Goal: Information Seeking & Learning: Find specific page/section

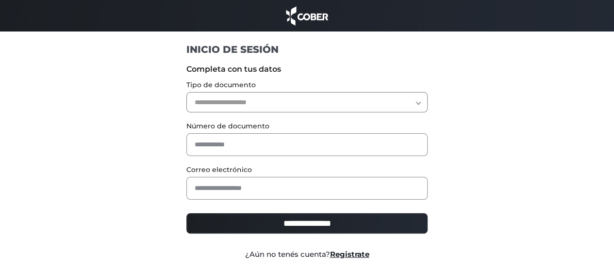
click at [235, 92] on select "**********" at bounding box center [306, 102] width 241 height 20
select select "***"
click at [186, 92] on select "**********" at bounding box center [306, 102] width 241 height 20
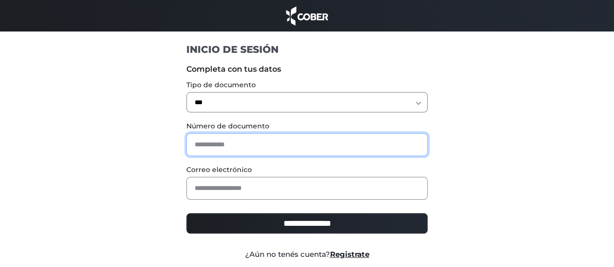
click at [216, 143] on input "text" at bounding box center [306, 144] width 241 height 23
type input "*"
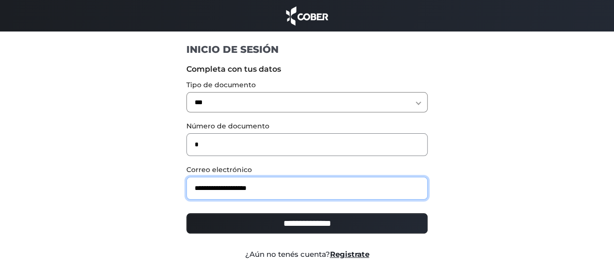
type input "**********"
click at [186, 213] on input "**********" at bounding box center [306, 223] width 241 height 20
type input "**********"
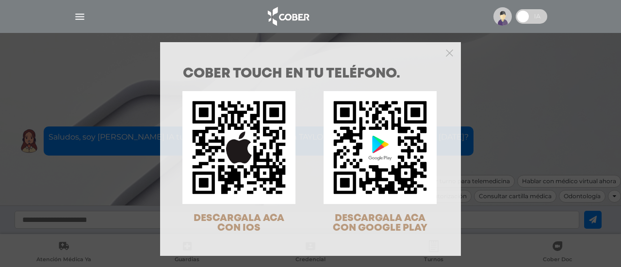
click at [443, 56] on div at bounding box center [310, 51] width 301 height 19
click at [446, 56] on polygon "Close" at bounding box center [449, 52] width 7 height 7
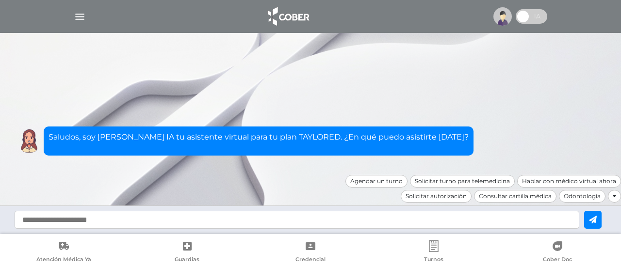
click at [78, 21] on img "button" at bounding box center [80, 17] width 12 height 12
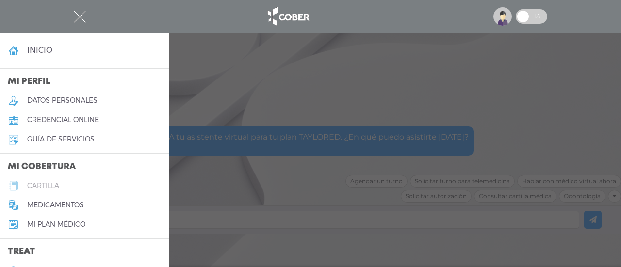
click at [64, 181] on link "cartilla" at bounding box center [84, 185] width 169 height 19
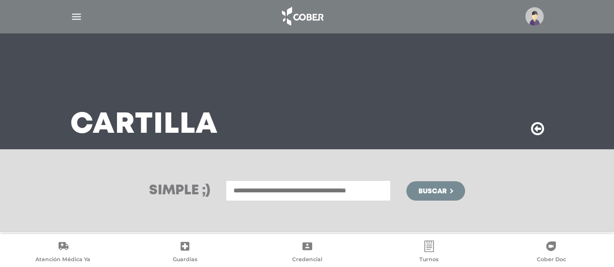
click at [79, 16] on img "button" at bounding box center [76, 17] width 12 height 12
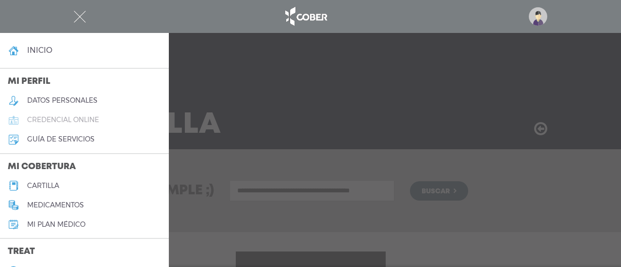
click at [113, 117] on link "credencial online" at bounding box center [84, 120] width 169 height 19
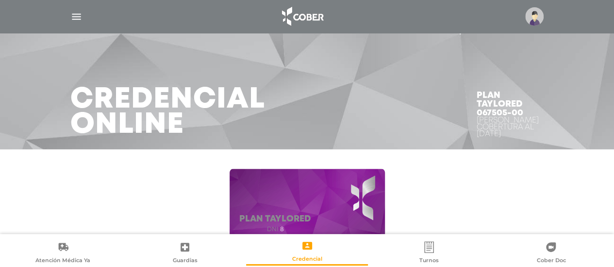
click at [171, 176] on div "Plan Taylored dni 8 Asociado N° 67505-00 Plan TAYLORED Cobertura al 12/08/2025" at bounding box center [307, 219] width 497 height 121
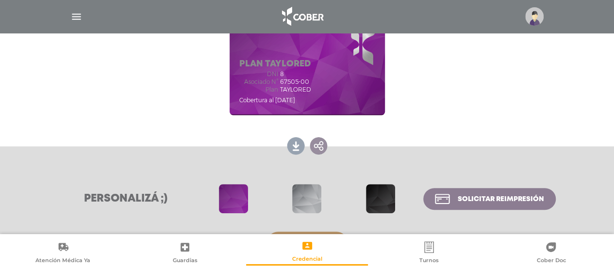
scroll to position [188, 0]
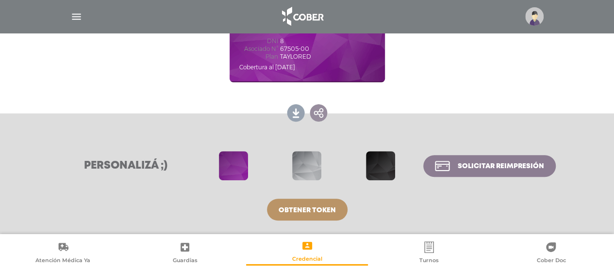
click at [311, 159] on span at bounding box center [306, 165] width 29 height 29
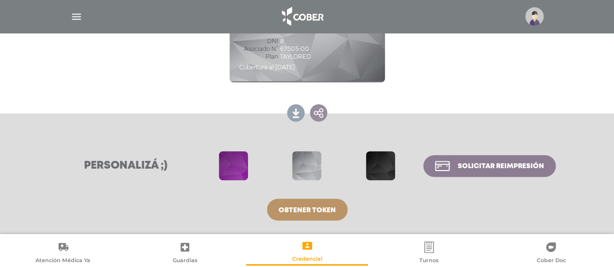
click at [337, 159] on div at bounding box center [307, 165] width 228 height 35
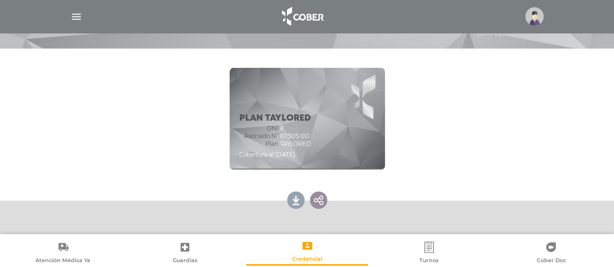
scroll to position [149, 0]
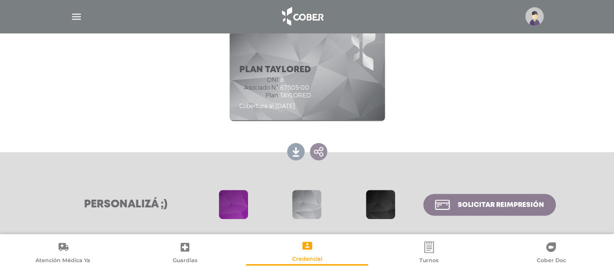
click at [382, 213] on span at bounding box center [380, 204] width 29 height 29
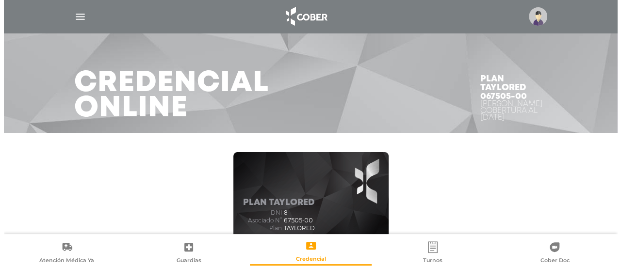
scroll to position [0, 0]
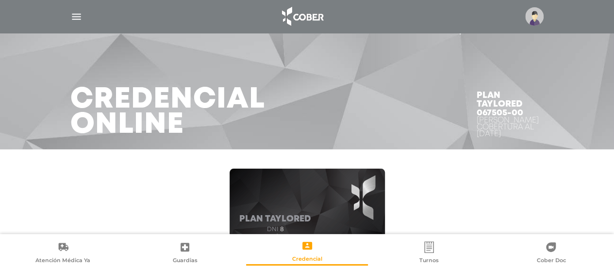
click at [78, 16] on img "button" at bounding box center [76, 17] width 12 height 12
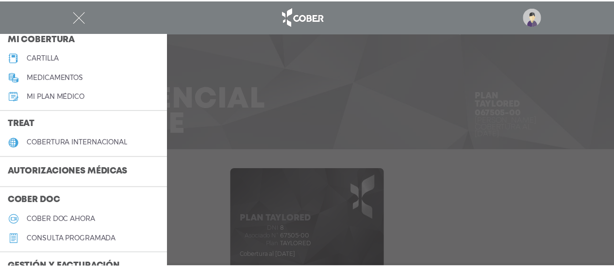
scroll to position [150, 0]
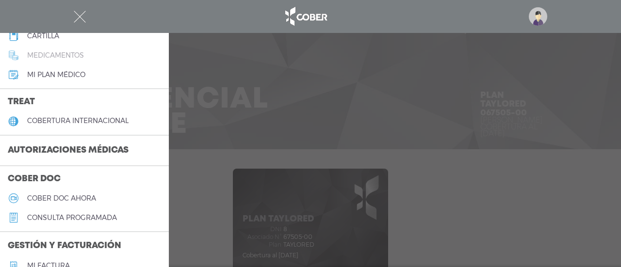
click at [73, 58] on h5 "medicamentos" at bounding box center [55, 55] width 57 height 8
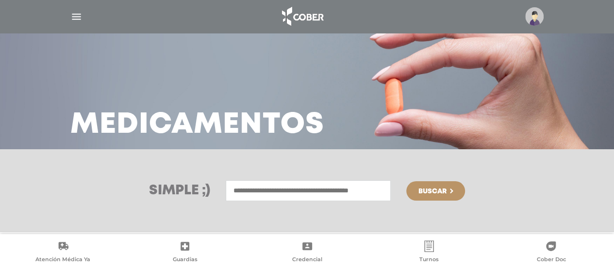
click at [134, 157] on div "Simple ;) Ingresá el medicamento que querés buscar [GEOGRAPHIC_DATA]" at bounding box center [307, 190] width 614 height 83
click at [70, 17] on img "button" at bounding box center [76, 17] width 12 height 12
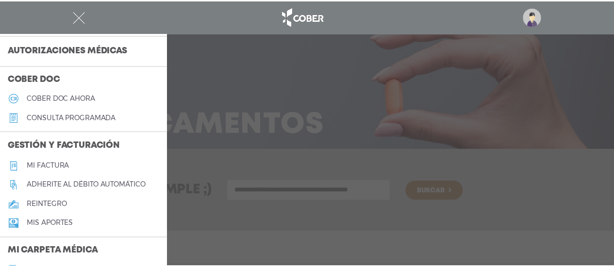
scroll to position [251, 0]
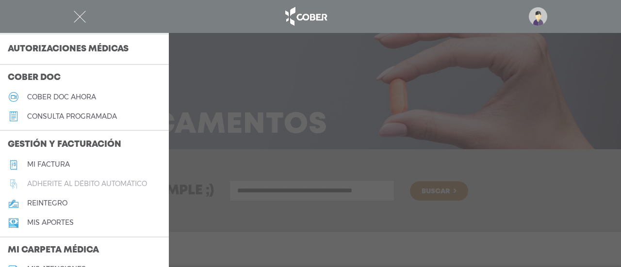
click at [152, 182] on link "Adherite al débito automático" at bounding box center [84, 184] width 169 height 19
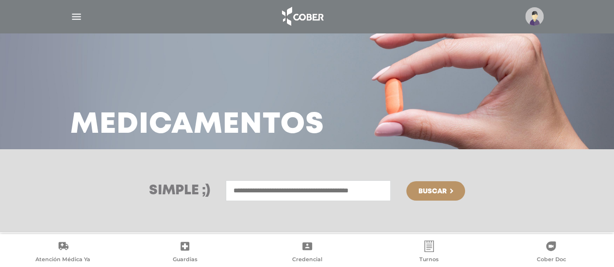
click at [140, 199] on div "Simple ;) Ingresá el medicamento que querés buscar Buscar" at bounding box center [307, 190] width 497 height 21
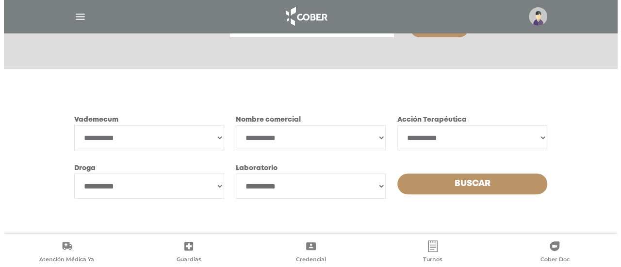
scroll to position [164, 0]
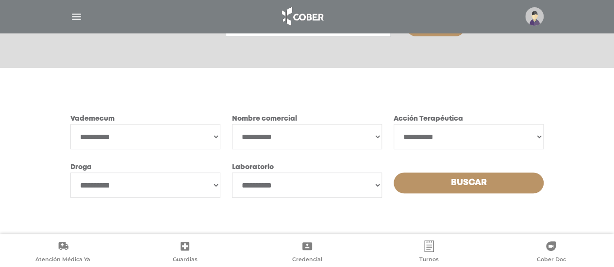
drag, startPoint x: 435, startPoint y: 240, endPoint x: 428, endPoint y: 246, distance: 9.3
click at [428, 246] on ul "Atención Médica Ya Guardias Credencial Turnos Cober Doc" at bounding box center [307, 251] width 614 height 29
click at [428, 246] on icon at bounding box center [428, 247] width 9 height 12
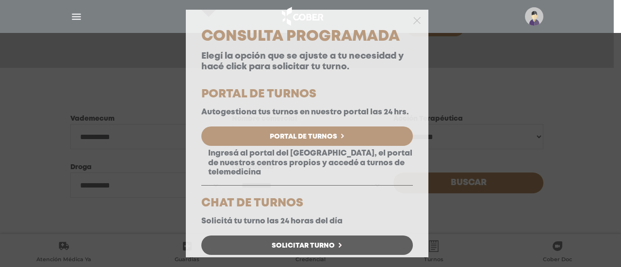
click at [385, 177] on p "Ingresá al portal del [GEOGRAPHIC_DATA], el portal de nuestros centros propios …" at bounding box center [307, 163] width 212 height 28
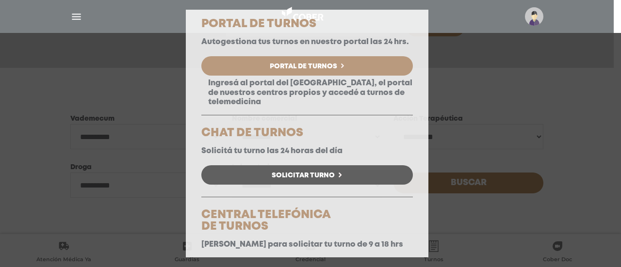
scroll to position [28, 0]
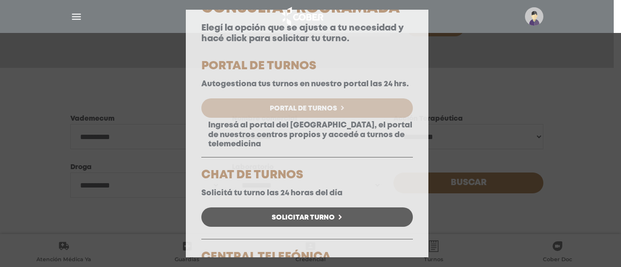
click at [282, 118] on link "Portal de Turnos" at bounding box center [307, 107] width 212 height 19
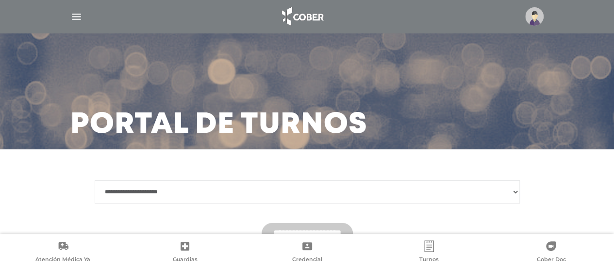
click at [272, 158] on div "**********" at bounding box center [307, 217] width 614 height 137
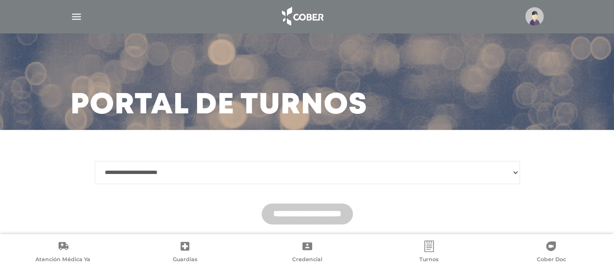
scroll to position [52, 0]
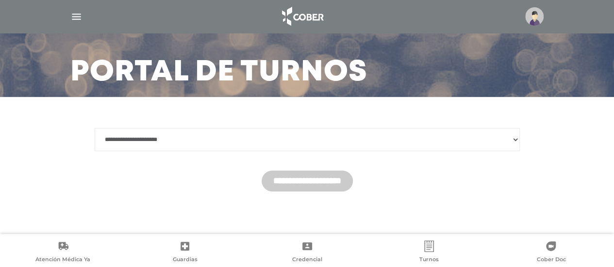
click at [158, 140] on select "**********" at bounding box center [307, 139] width 425 height 23
select select "*******"
click at [95, 128] on select "**********" at bounding box center [307, 139] width 425 height 23
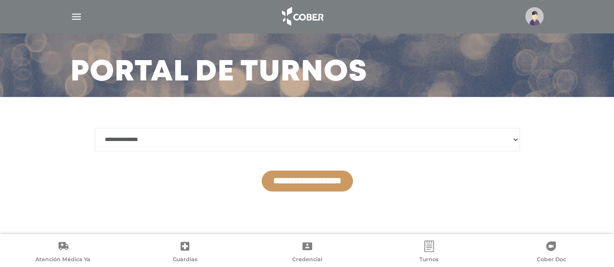
click at [206, 160] on form "**********" at bounding box center [307, 160] width 425 height 64
click at [290, 186] on input "**********" at bounding box center [307, 181] width 91 height 21
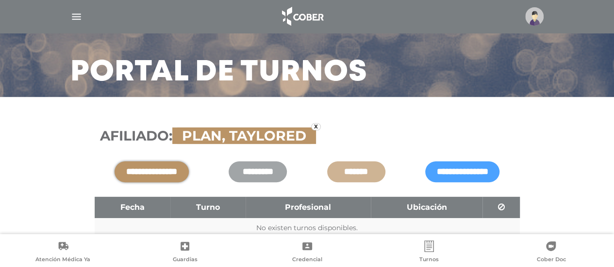
click at [361, 136] on h3 "Afiliado: PLAN, TAYLORED x" at bounding box center [307, 136] width 414 height 16
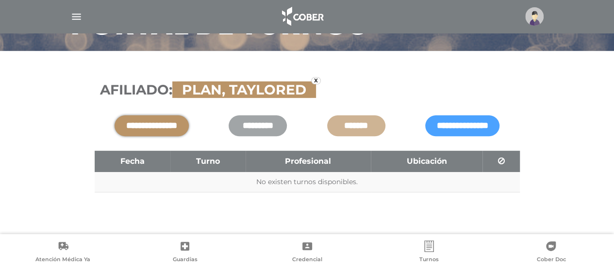
scroll to position [99, 0]
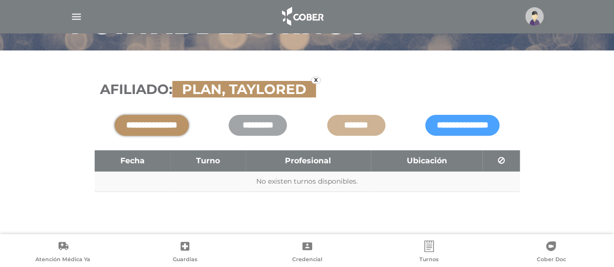
click at [189, 131] on input "**********" at bounding box center [151, 125] width 74 height 21
click at [415, 136] on div "**********" at bounding box center [307, 137] width 425 height 111
click at [425, 133] on input "**********" at bounding box center [462, 125] width 74 height 21
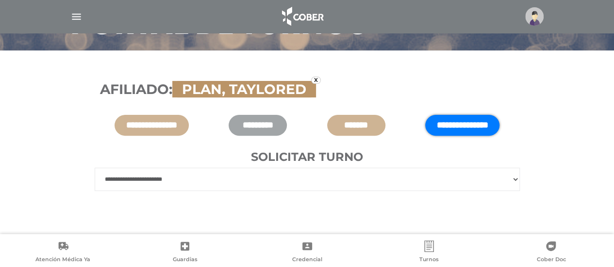
click at [371, 181] on select "**********" at bounding box center [307, 179] width 425 height 23
select select "******"
click at [95, 168] on select "**********" at bounding box center [307, 179] width 425 height 23
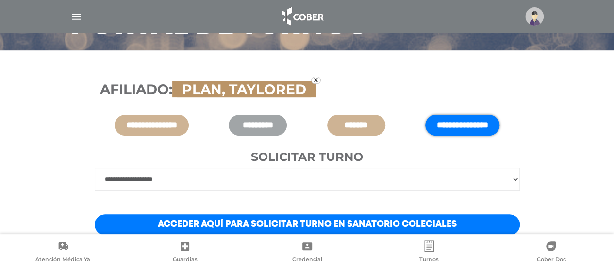
click at [60, 178] on div "**********" at bounding box center [307, 164] width 497 height 189
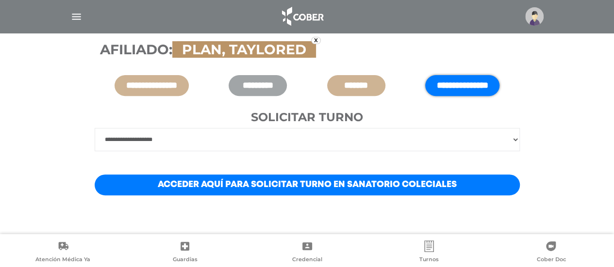
scroll to position [143, 0]
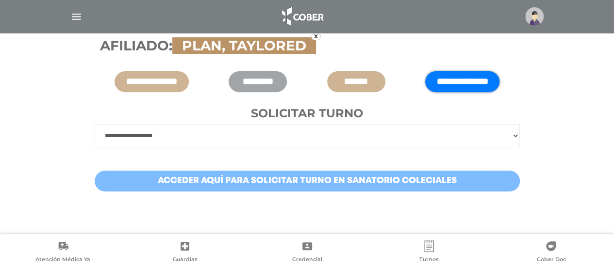
click at [200, 186] on link "Acceder aquí para solicitar turno en Sanatorio Coleciales" at bounding box center [307, 181] width 425 height 21
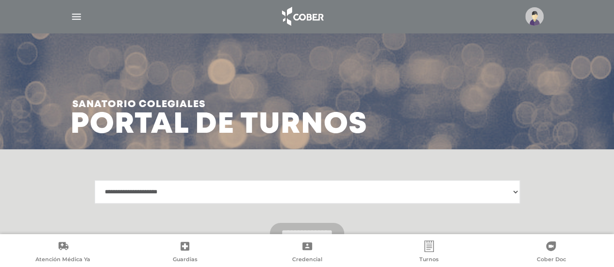
click at [208, 171] on div "**********" at bounding box center [307, 212] width 448 height 87
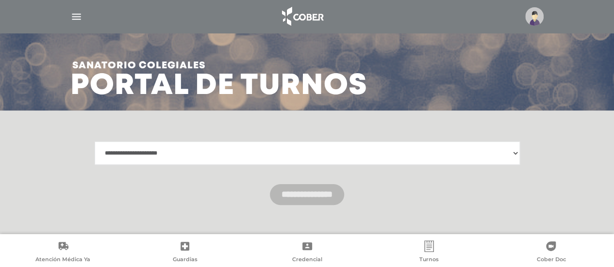
scroll to position [52, 0]
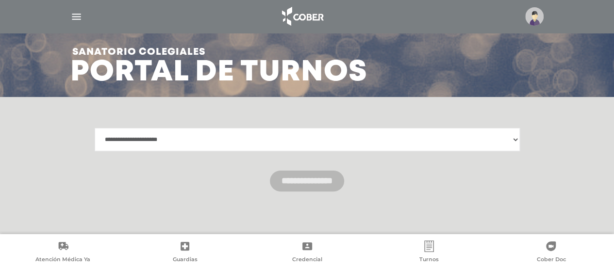
click at [221, 152] on form "**********" at bounding box center [307, 160] width 425 height 64
click at [224, 150] on select "**********" at bounding box center [307, 139] width 425 height 23
select select "**********"
click at [95, 128] on select "**********" at bounding box center [307, 139] width 425 height 23
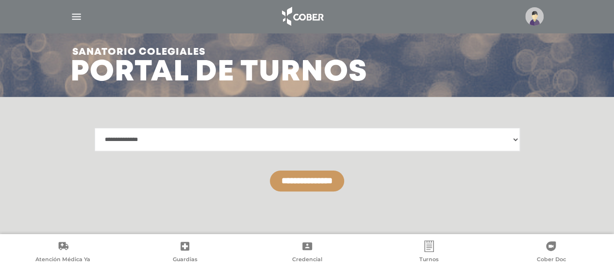
click at [344, 182] on input "**********" at bounding box center [307, 181] width 74 height 21
click at [288, 144] on select "**********" at bounding box center [307, 139] width 425 height 23
click at [95, 128] on select "**********" at bounding box center [307, 139] width 425 height 23
click at [76, 19] on img "button" at bounding box center [76, 17] width 12 height 12
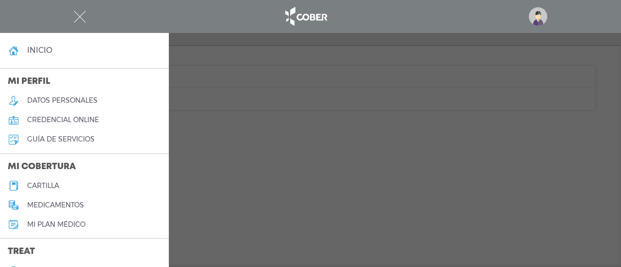
click at [207, 99] on div at bounding box center [310, 133] width 621 height 267
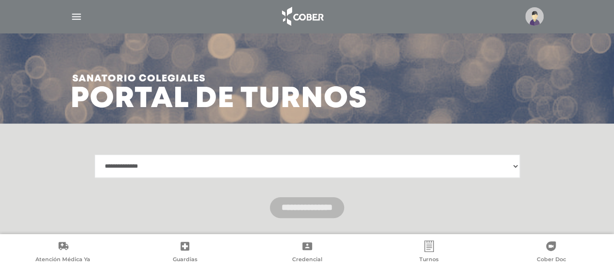
scroll to position [0, 0]
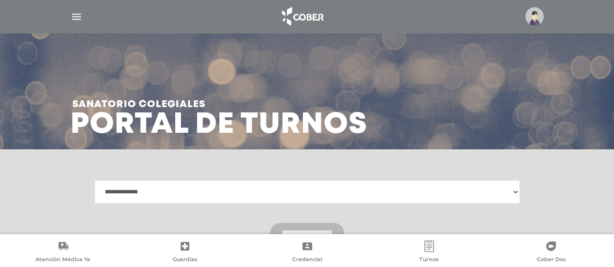
click at [79, 16] on img "button" at bounding box center [76, 17] width 12 height 12
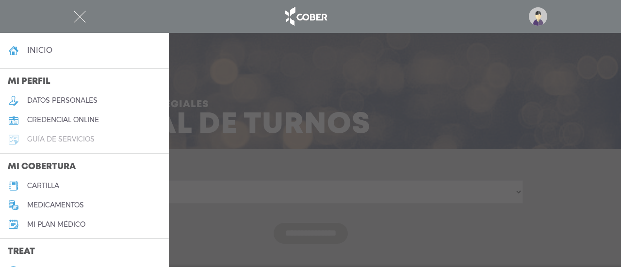
click at [78, 138] on h5 "guía de servicios" at bounding box center [60, 139] width 67 height 8
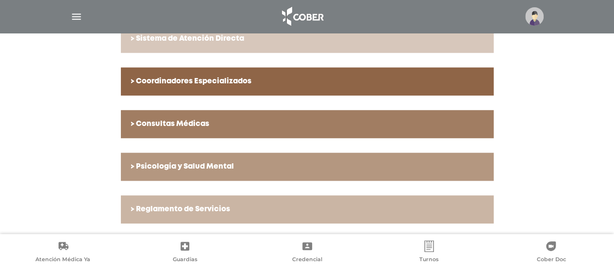
scroll to position [401, 0]
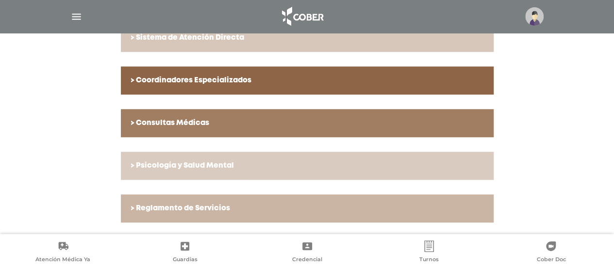
click at [202, 159] on link "> Psicología y Salud Mental" at bounding box center [307, 166] width 373 height 28
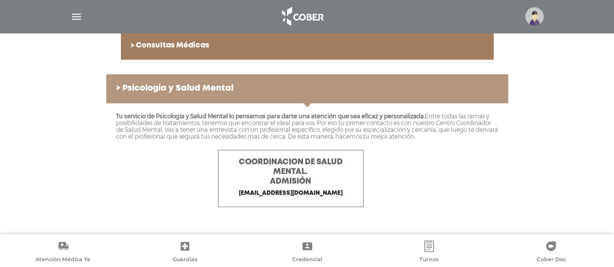
scroll to position [526, 0]
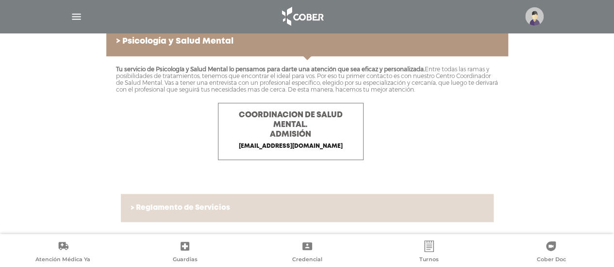
click at [215, 196] on link "> Reglamento de Servicios" at bounding box center [307, 208] width 373 height 28
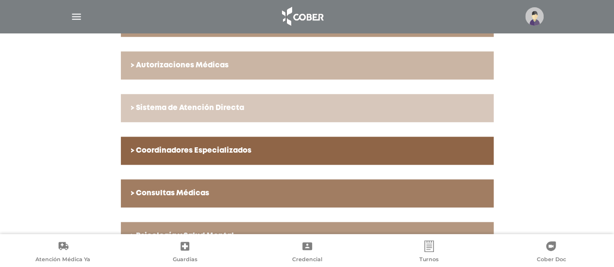
scroll to position [317, 0]
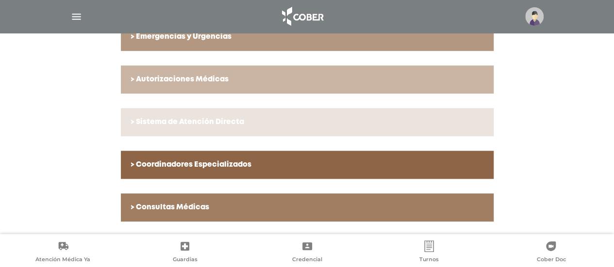
click at [215, 133] on link "> Sistema de Atención Directa" at bounding box center [307, 122] width 373 height 28
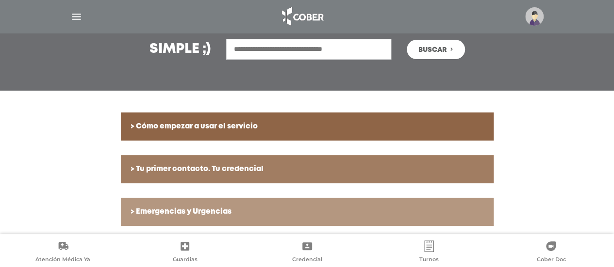
scroll to position [142, 0]
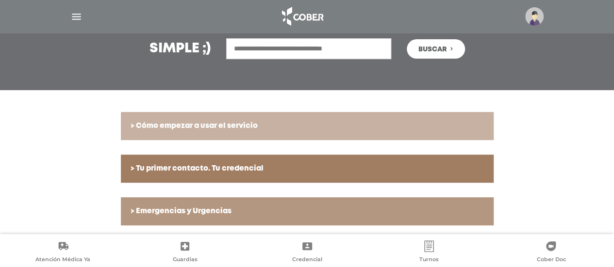
click at [215, 133] on link "> Cómo empezar a usar el servicio" at bounding box center [307, 126] width 373 height 28
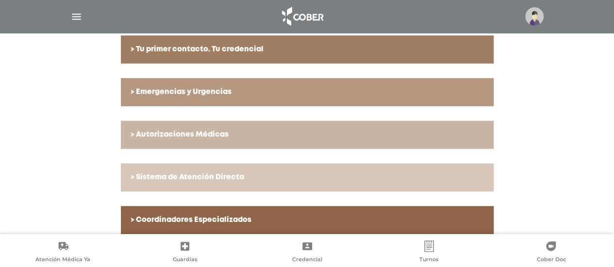
scroll to position [297, 0]
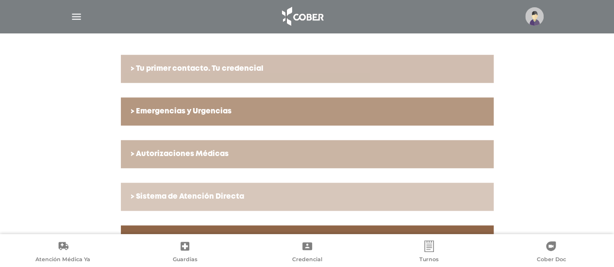
click at [246, 65] on h6 "> Tu primer contacto. Tu credencial" at bounding box center [307, 69] width 353 height 9
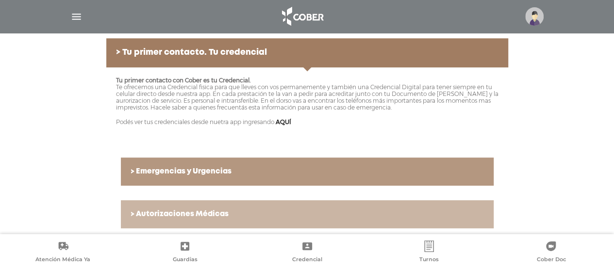
scroll to position [278, 0]
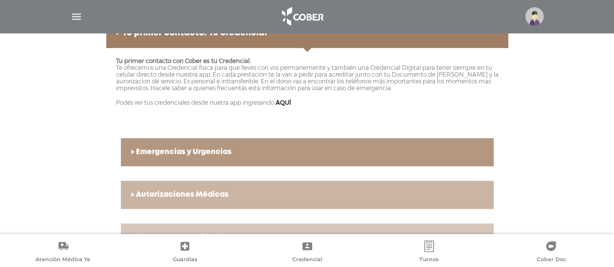
click at [322, 89] on p "Tu primer contacto con Cober es tu Credencial. Te ofrecemos una Credencial fisi…" at bounding box center [307, 75] width 382 height 34
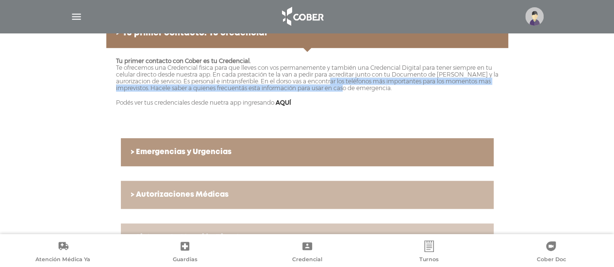
drag, startPoint x: 322, startPoint y: 89, endPoint x: 311, endPoint y: 80, distance: 13.4
click at [311, 80] on p "Tu primer contacto con Cober es tu Credencial. Te ofrecemos una Credencial fisi…" at bounding box center [307, 75] width 382 height 34
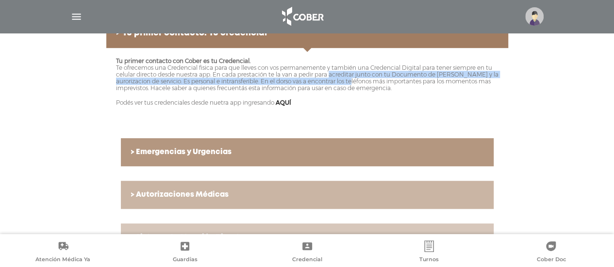
drag, startPoint x: 311, startPoint y: 80, endPoint x: 300, endPoint y: 74, distance: 13.2
click at [300, 74] on p "Tu primer contacto con Cober es tu Credencial. Te ofrecemos una Credencial fisi…" at bounding box center [307, 75] width 382 height 34
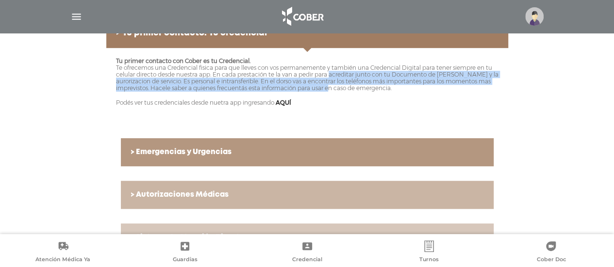
drag, startPoint x: 300, startPoint y: 74, endPoint x: 303, endPoint y: 88, distance: 14.4
click at [303, 88] on p "Tu primer contacto con Cober es tu Credencial. Te ofrecemos una Credencial fisi…" at bounding box center [307, 75] width 382 height 34
drag, startPoint x: 303, startPoint y: 88, endPoint x: 305, endPoint y: 77, distance: 10.9
click at [305, 77] on p "Tu primer contacto con Cober es tu Credencial. Te ofrecemos una Credencial fisi…" at bounding box center [307, 75] width 382 height 34
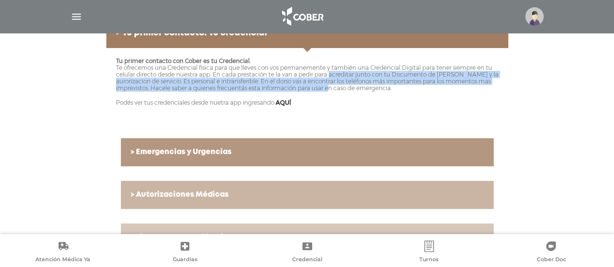
click at [305, 77] on p "Tu primer contacto con Cober es tu Credencial. Te ofrecemos una Credencial fisi…" at bounding box center [307, 75] width 382 height 34
drag, startPoint x: 305, startPoint y: 77, endPoint x: 307, endPoint y: 90, distance: 12.7
click at [307, 90] on p "Tu primer contacto con Cober es tu Credencial. Te ofrecemos una Credencial fisi…" at bounding box center [307, 75] width 382 height 34
drag, startPoint x: 307, startPoint y: 90, endPoint x: 305, endPoint y: 76, distance: 13.7
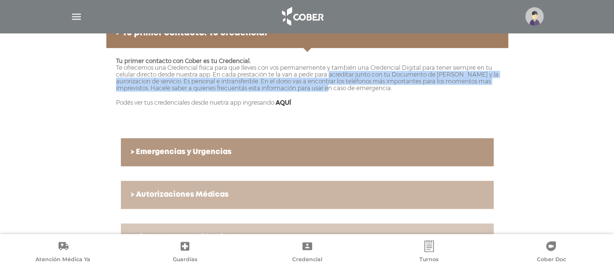
click at [305, 76] on p "Tu primer contacto con Cober es tu Credencial. Te ofrecemos una Credencial fisi…" at bounding box center [307, 75] width 382 height 34
drag, startPoint x: 305, startPoint y: 76, endPoint x: 308, endPoint y: 90, distance: 13.9
click at [308, 90] on p "Tu primer contacto con Cober es tu Credencial. Te ofrecemos una Credencial fisi…" at bounding box center [307, 75] width 382 height 34
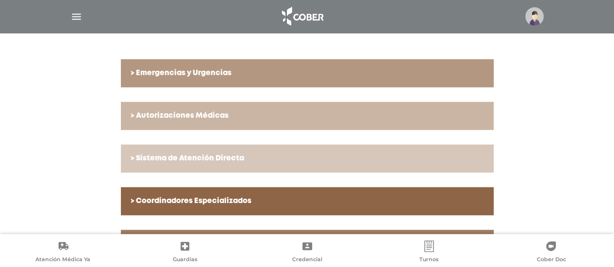
scroll to position [356, 0]
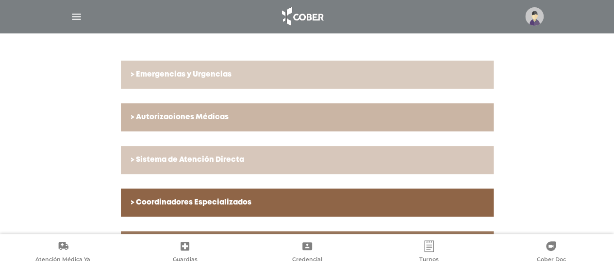
click at [303, 84] on link "> Emergencias y Urgencias" at bounding box center [307, 75] width 373 height 28
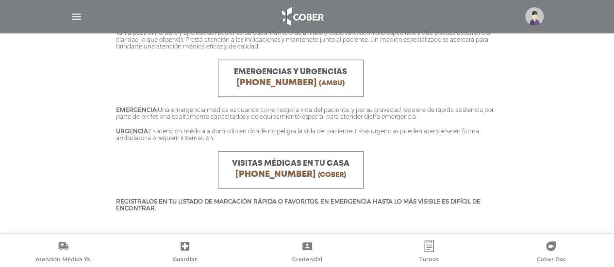
click at [262, 119] on p "EMERGENCIA: Una emergencia médica es cuando corre riesgo la vida del paciente, …" at bounding box center [307, 114] width 382 height 14
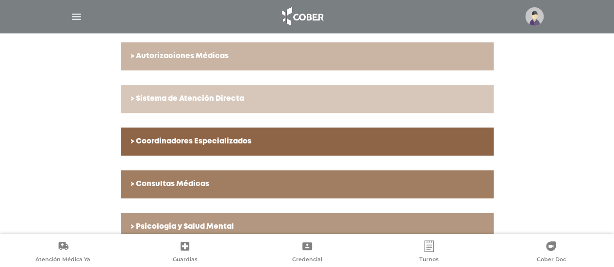
scroll to position [530, 0]
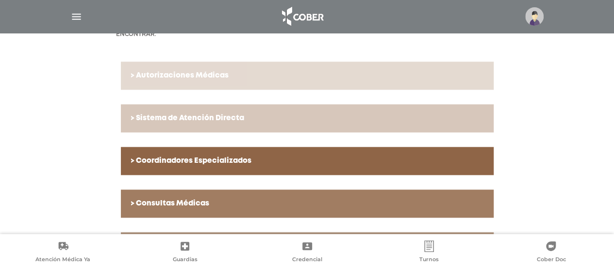
click at [256, 78] on h6 "> Autorizaciones Médicas" at bounding box center [307, 75] width 353 height 9
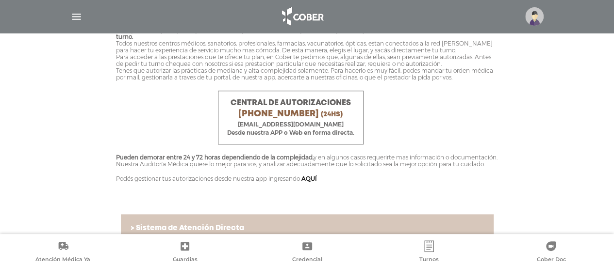
scroll to position [375, 0]
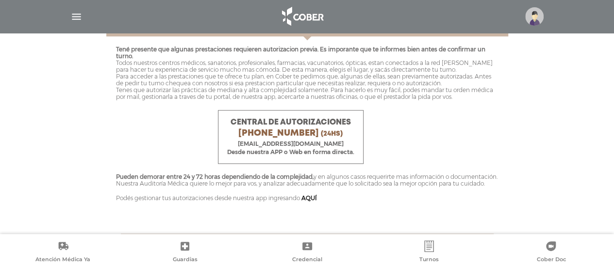
click at [206, 83] on p "Tené presente que algunas prestaciones requieren autorizacion previa. Es impora…" at bounding box center [307, 73] width 382 height 54
click at [206, 103] on div "Tené presente que algunas prestaciones requieren autorizacion previa. Es impora…" at bounding box center [307, 127] width 402 height 183
click at [172, 64] on p "Tené presente que algunas prestaciones requieren autorizacion previa. Es impora…" at bounding box center [307, 73] width 382 height 54
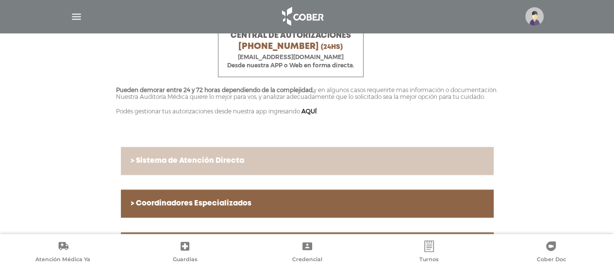
scroll to position [491, 0]
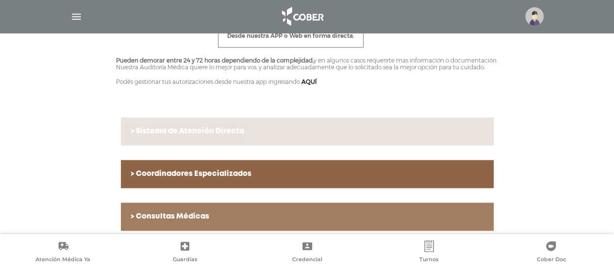
click at [200, 136] on h6 "> Sistema de Atención Directa" at bounding box center [307, 131] width 353 height 9
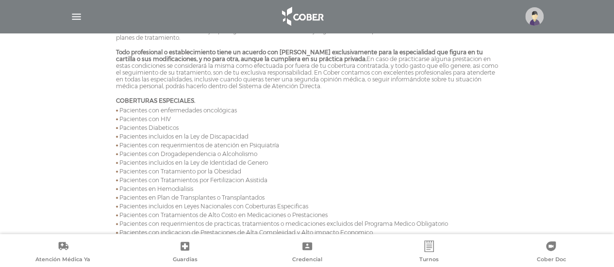
click at [200, 137] on span "Pacientes incluidos en la Ley de Discapacidad" at bounding box center [183, 136] width 129 height 7
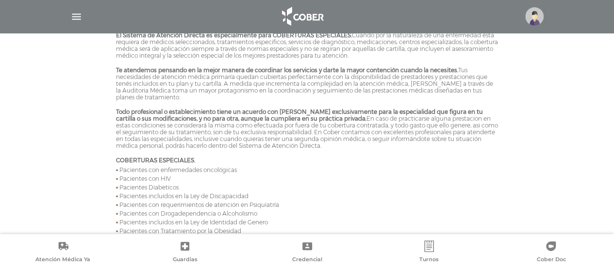
scroll to position [433, 0]
click at [200, 137] on p "Todo profesional o establecimiento tiene un acuerdo con Cober exclusivamente pa…" at bounding box center [307, 127] width 382 height 41
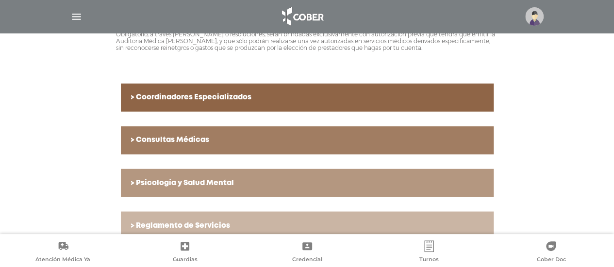
scroll to position [763, 0]
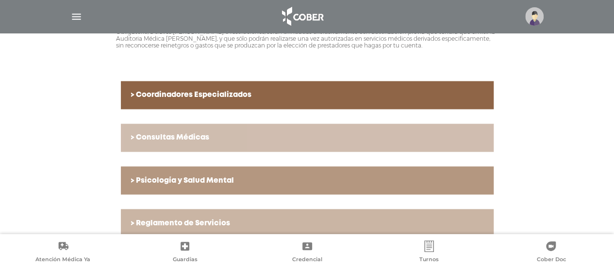
click at [196, 147] on link "> Consultas Médicas" at bounding box center [307, 138] width 373 height 28
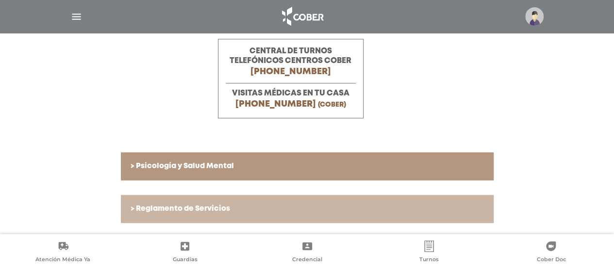
click at [172, 119] on div "En Cober podés elegir con quien atenderte, según tu plan, en las especialidades…" at bounding box center [307, 58] width 402 height 159
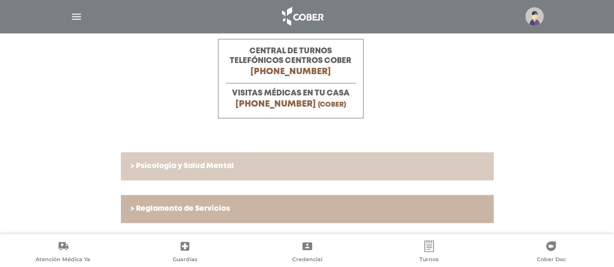
click at [210, 152] on link "> Psicología y Salud Mental" at bounding box center [307, 166] width 373 height 28
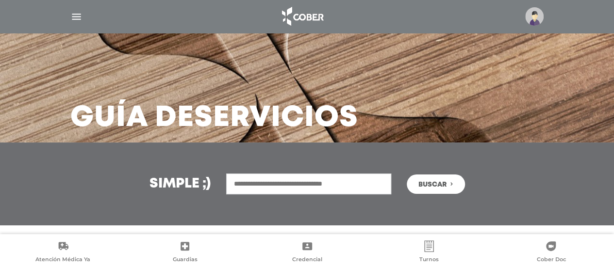
scroll to position [0, 0]
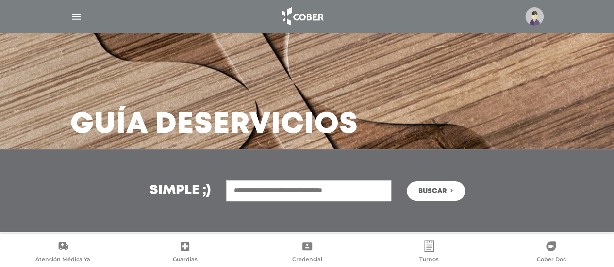
click at [80, 15] on img "button" at bounding box center [76, 17] width 12 height 12
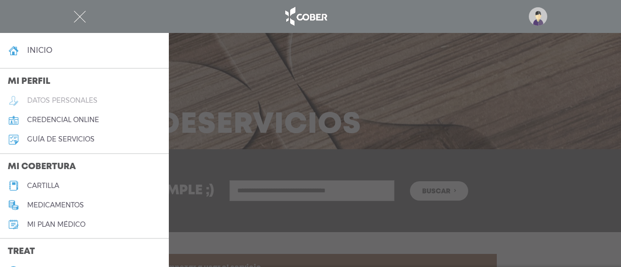
click at [59, 100] on h5 "datos personales" at bounding box center [62, 101] width 70 height 8
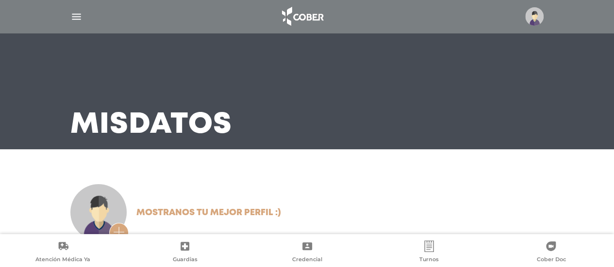
click at [70, 17] on img "button" at bounding box center [76, 17] width 12 height 12
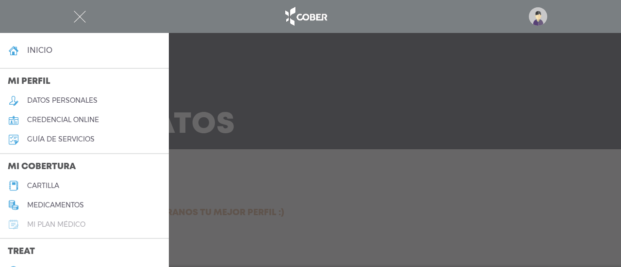
click at [53, 218] on link "Mi plan médico" at bounding box center [84, 224] width 169 height 19
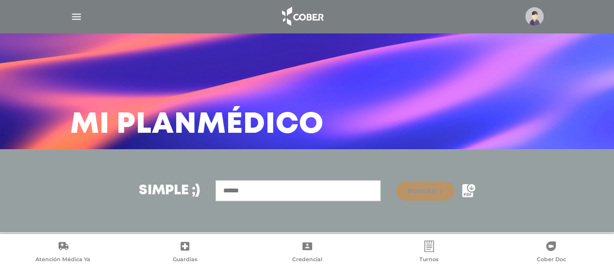
click at [107, 188] on div "Simple ;) [GEOGRAPHIC_DATA]" at bounding box center [307, 190] width 497 height 21
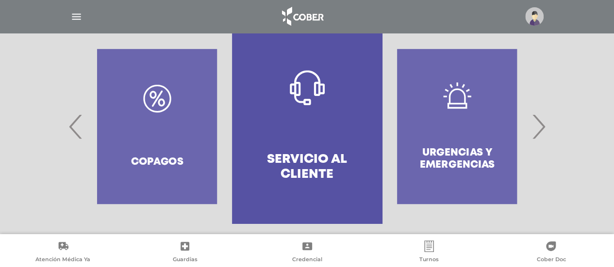
scroll to position [230, 0]
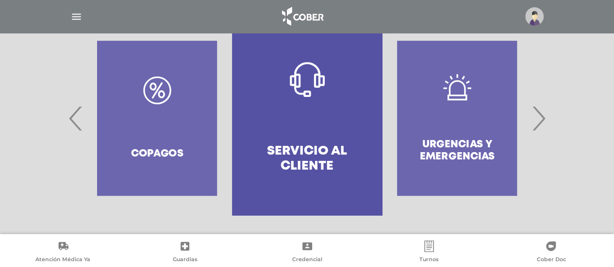
click at [188, 160] on div "Copagos" at bounding box center [157, 118] width 150 height 194
click at [155, 104] on div "Copagos" at bounding box center [157, 118] width 150 height 194
click at [153, 94] on div "Copagos" at bounding box center [157, 118] width 150 height 194
click at [149, 135] on div "Copagos" at bounding box center [157, 118] width 150 height 194
click at [76, 126] on span "‹" at bounding box center [75, 118] width 19 height 52
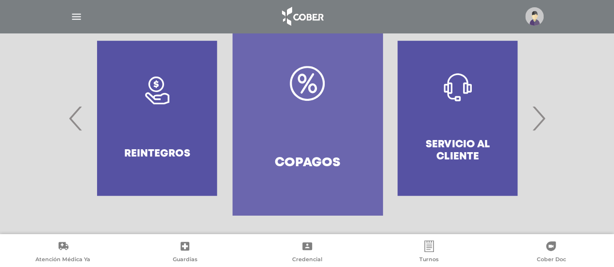
click at [316, 147] on link "Copagos" at bounding box center [307, 118] width 150 height 194
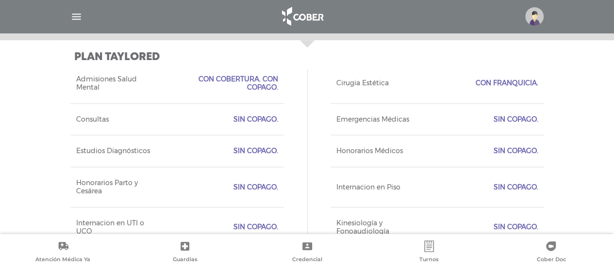
scroll to position [434, 0]
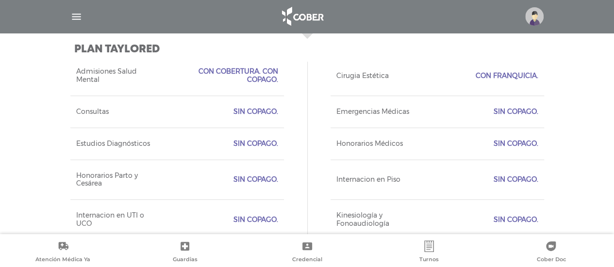
click at [332, 178] on div "Internacion en Piso Sin Copago." at bounding box center [436, 180] width 213 height 40
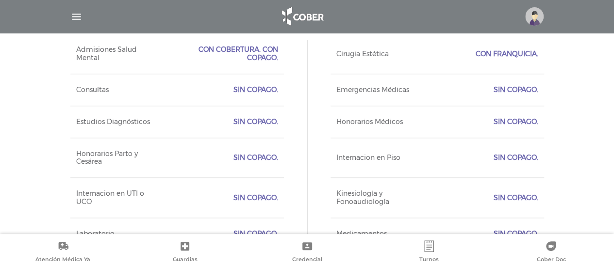
scroll to position [367, 0]
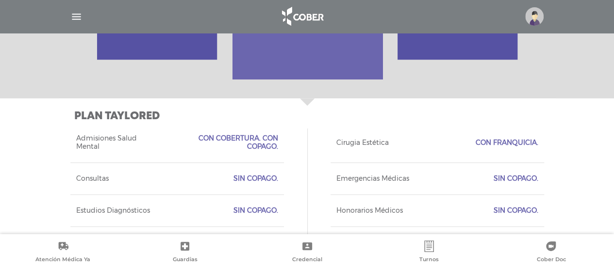
click at [201, 254] on link "Guardias" at bounding box center [185, 253] width 122 height 25
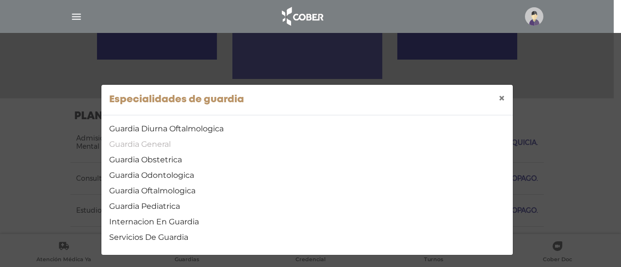
click at [155, 149] on link "Guardia General" at bounding box center [307, 145] width 396 height 12
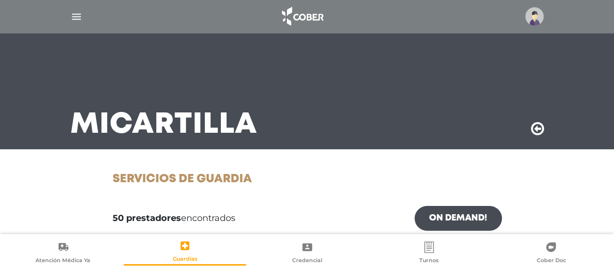
click at [155, 149] on div "Mi Cartilla" at bounding box center [307, 91] width 497 height 116
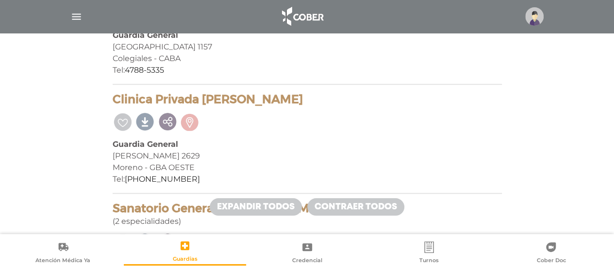
scroll to position [2018, 0]
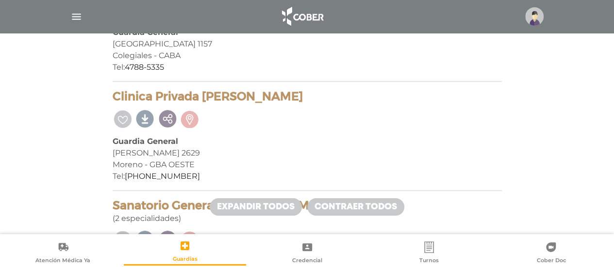
click at [263, 142] on div "Guardia General" at bounding box center [307, 142] width 389 height 12
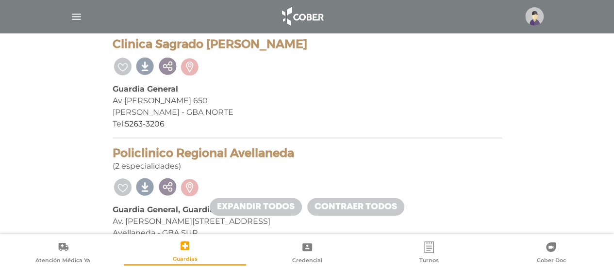
scroll to position [2892, 0]
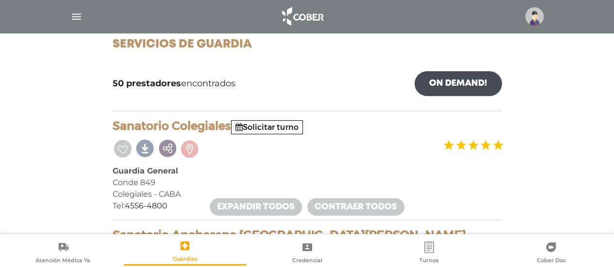
scroll to position [116, 0]
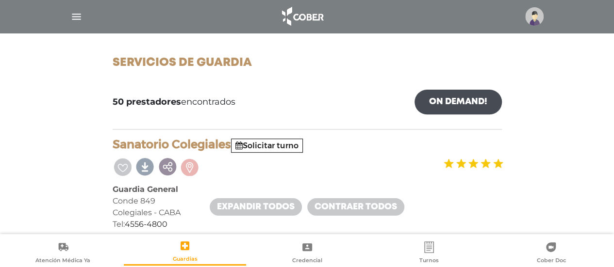
click at [82, 14] on img "button" at bounding box center [76, 17] width 12 height 12
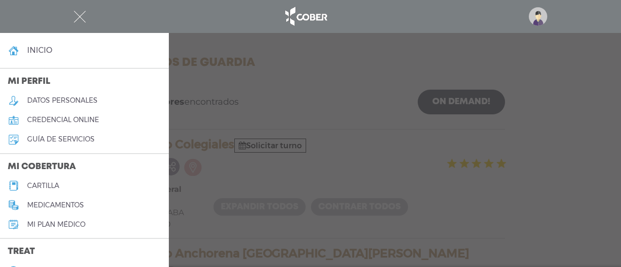
click at [52, 186] on h5 "cartilla" at bounding box center [43, 186] width 32 height 8
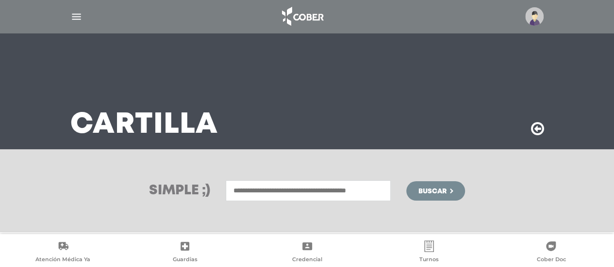
click at [190, 150] on div "Simple ;) [GEOGRAPHIC_DATA]" at bounding box center [307, 190] width 614 height 83
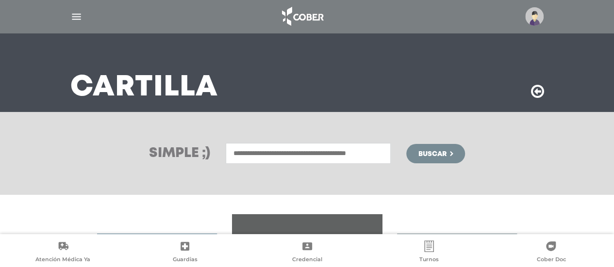
scroll to position [39, 0]
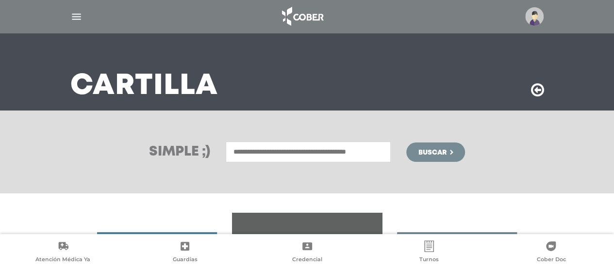
click at [251, 156] on input "text" at bounding box center [308, 152] width 165 height 21
drag, startPoint x: 251, startPoint y: 156, endPoint x: 238, endPoint y: 181, distance: 29.1
click at [238, 181] on div "Simple ;) [GEOGRAPHIC_DATA]" at bounding box center [307, 152] width 614 height 83
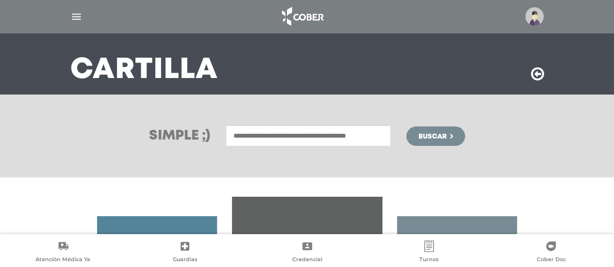
click at [238, 181] on div "Simple ;) [GEOGRAPHIC_DATA]" at bounding box center [307, 253] width 614 height 316
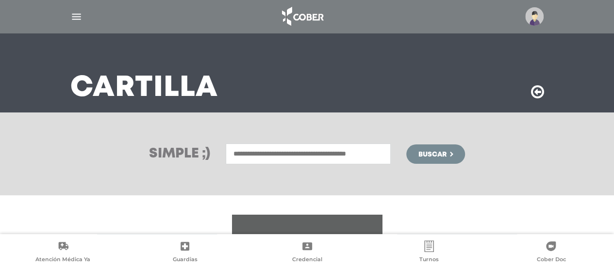
scroll to position [36, 0]
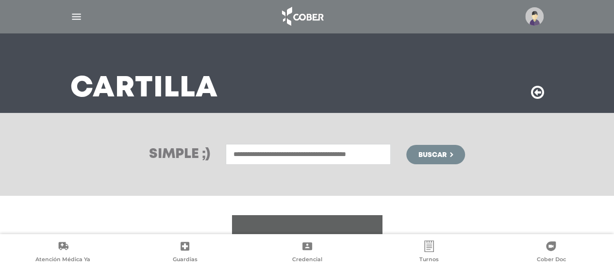
click at [245, 148] on input "text" at bounding box center [308, 154] width 165 height 21
click at [162, 172] on div "**********" at bounding box center [307, 154] width 614 height 83
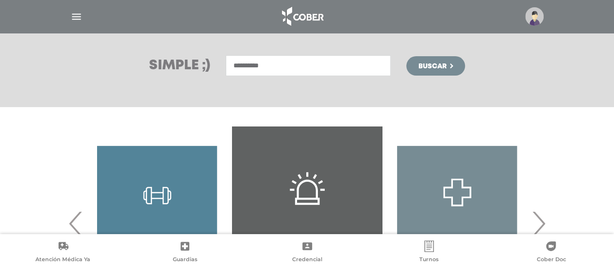
scroll to position [114, 0]
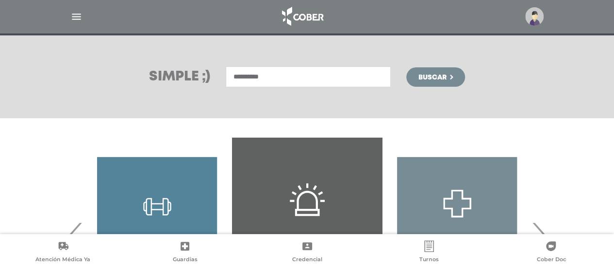
click at [299, 74] on input "**********" at bounding box center [308, 76] width 165 height 21
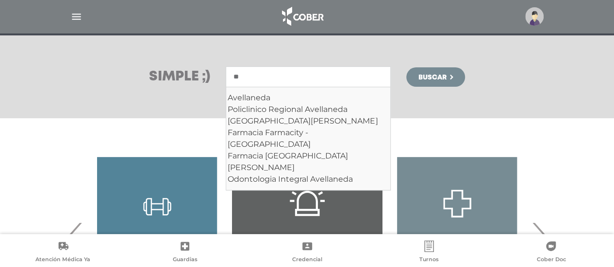
type input "*"
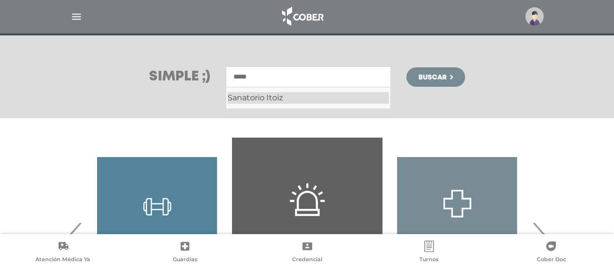
click at [280, 98] on div "Sanatorio Itoiz" at bounding box center [308, 98] width 161 height 12
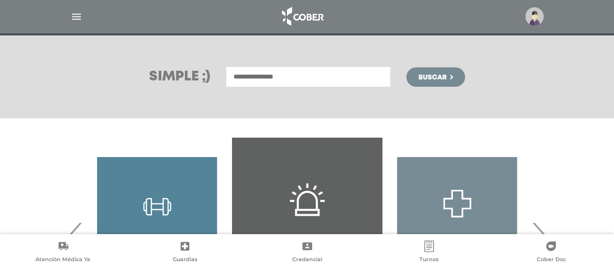
type input "**********"
click at [425, 72] on button "Buscar" at bounding box center [435, 76] width 58 height 19
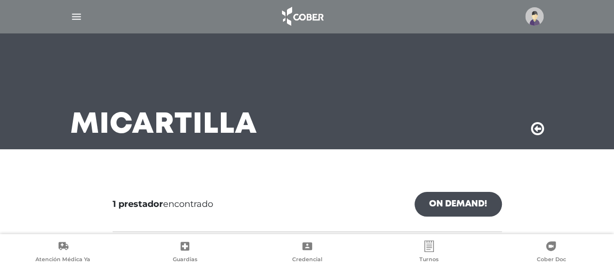
click at [326, 179] on div at bounding box center [307, 179] width 404 height 12
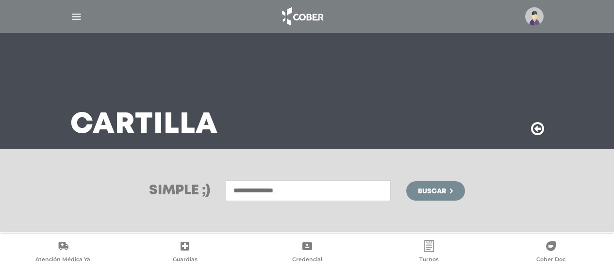
scroll to position [36, 0]
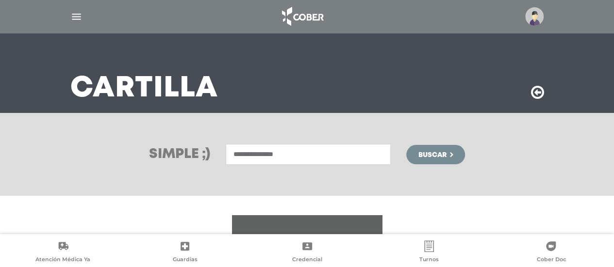
click at [264, 156] on input "**********" at bounding box center [308, 154] width 165 height 21
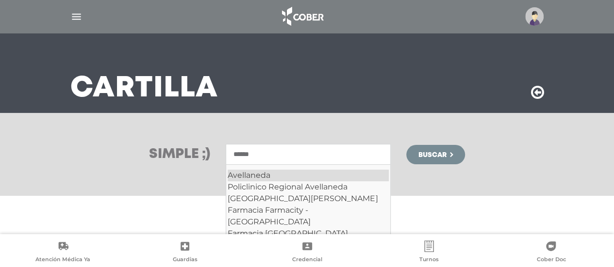
click at [268, 171] on div "Avellaneda" at bounding box center [308, 176] width 161 height 12
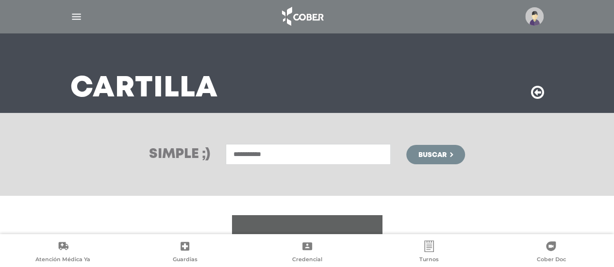
type input "**********"
click at [442, 153] on span "Buscar" at bounding box center [432, 155] width 28 height 7
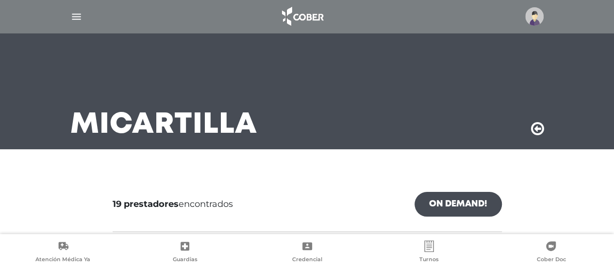
click at [308, 176] on div at bounding box center [307, 175] width 404 height 4
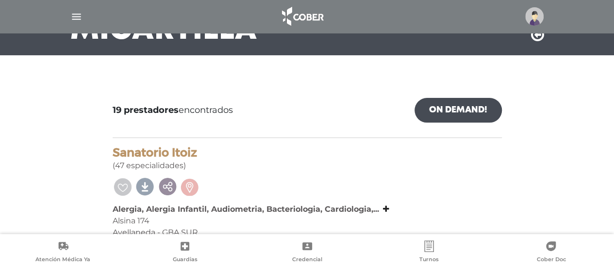
scroll to position [97, 0]
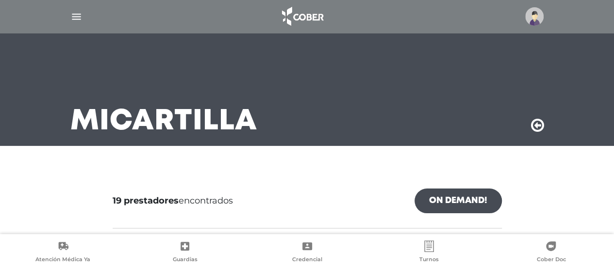
scroll to position [0, 0]
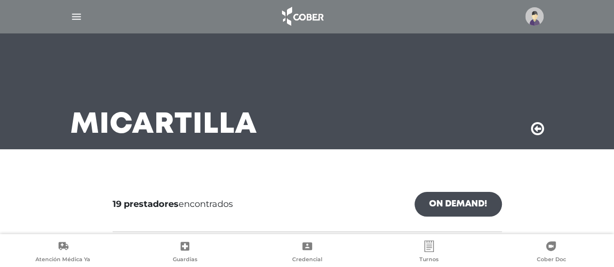
click at [75, 16] on img "button" at bounding box center [76, 17] width 12 height 12
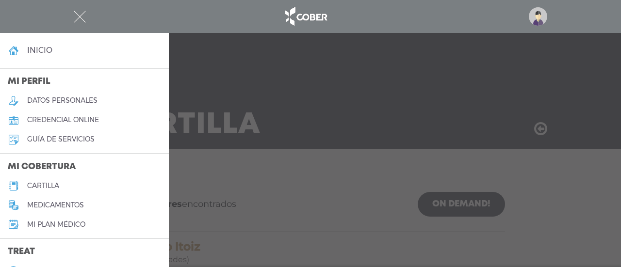
click at [196, 173] on div at bounding box center [310, 133] width 621 height 267
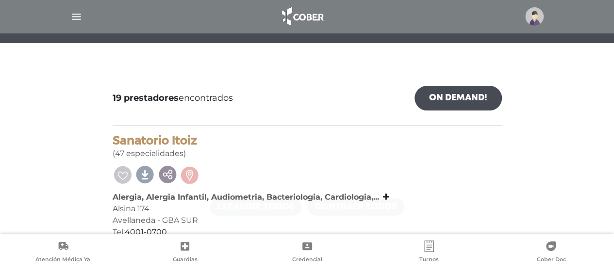
scroll to position [136, 0]
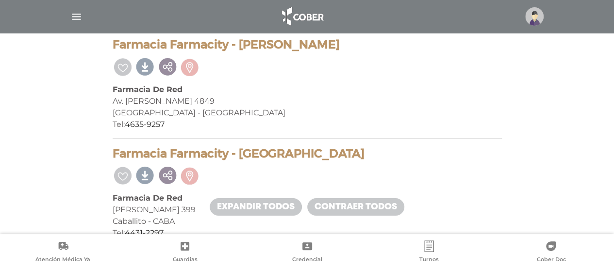
scroll to position [1456, 0]
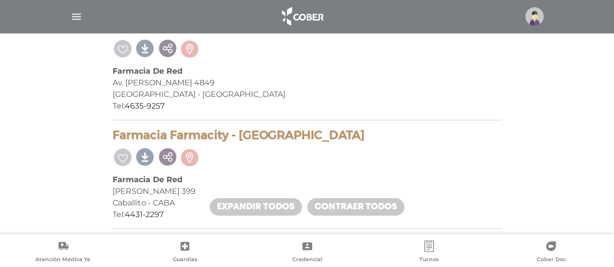
click at [75, 19] on img "button" at bounding box center [76, 17] width 12 height 12
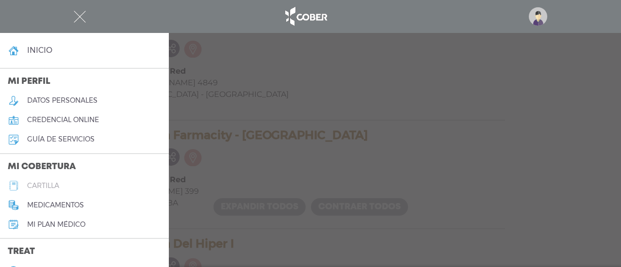
click at [53, 185] on h5 "cartilla" at bounding box center [43, 186] width 32 height 8
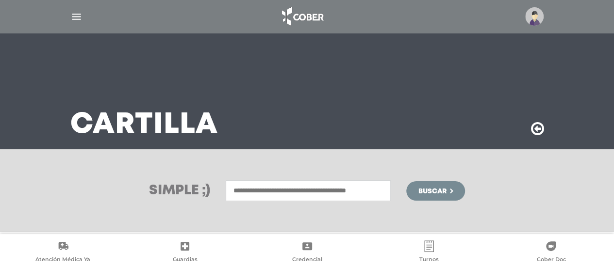
click at [191, 170] on div "Simple ;) [GEOGRAPHIC_DATA]" at bounding box center [307, 190] width 614 height 83
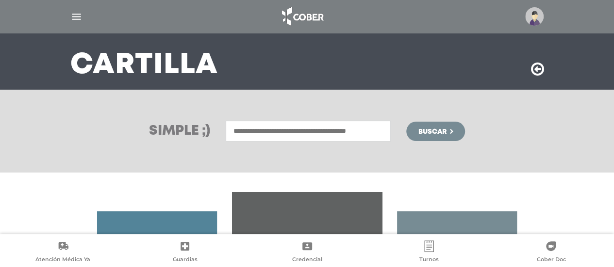
scroll to position [36, 0]
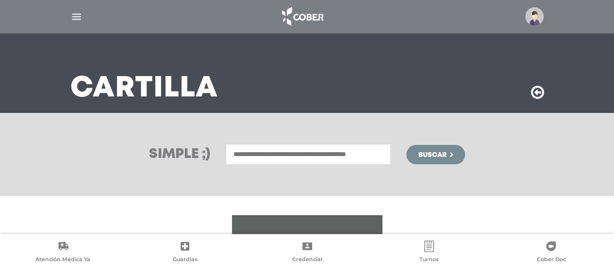
click at [298, 148] on input "text" at bounding box center [308, 154] width 165 height 21
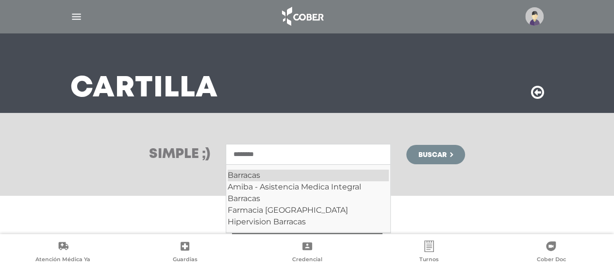
click at [291, 170] on div "Barracas" at bounding box center [308, 176] width 161 height 12
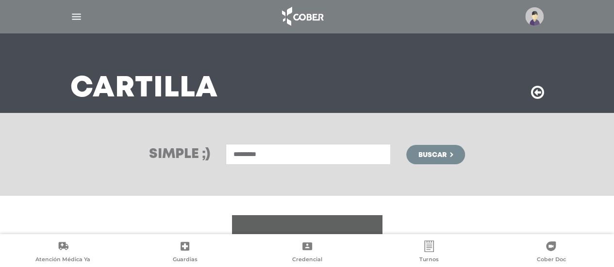
type input "********"
click at [425, 162] on button "Buscar" at bounding box center [435, 154] width 58 height 19
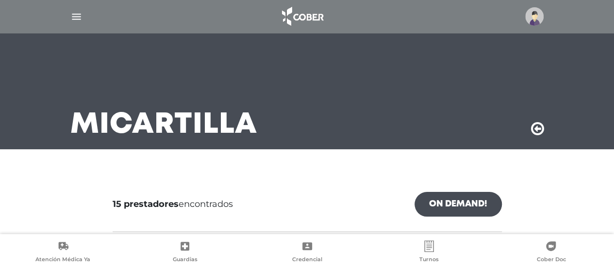
click at [245, 138] on h3 "Mi Cartilla" at bounding box center [163, 125] width 187 height 25
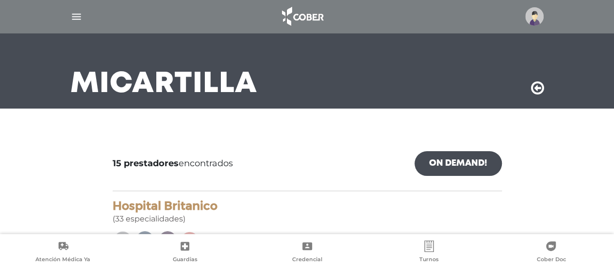
scroll to position [58, 0]
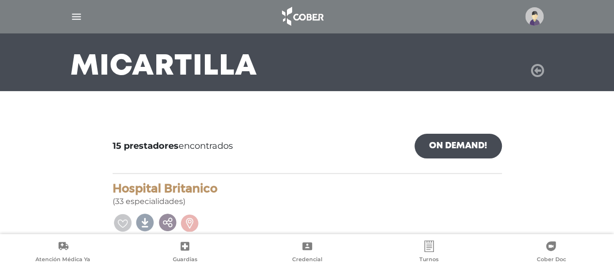
click at [543, 72] on icon at bounding box center [537, 71] width 13 height 16
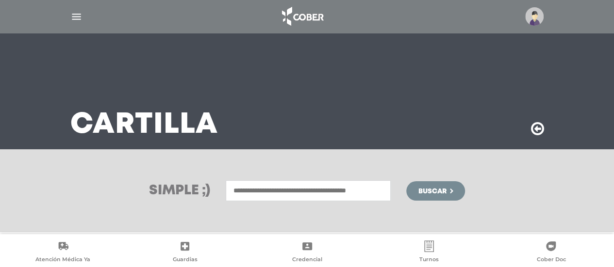
click at [241, 198] on input "text" at bounding box center [308, 190] width 165 height 21
type input "*******"
click at [406, 181] on button "Buscar" at bounding box center [435, 190] width 58 height 19
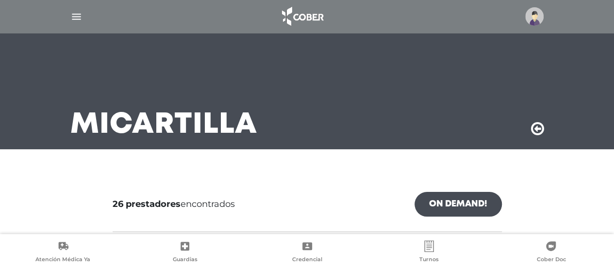
click at [173, 192] on div "26 prestadores encontrados On Demand!" at bounding box center [307, 212] width 389 height 40
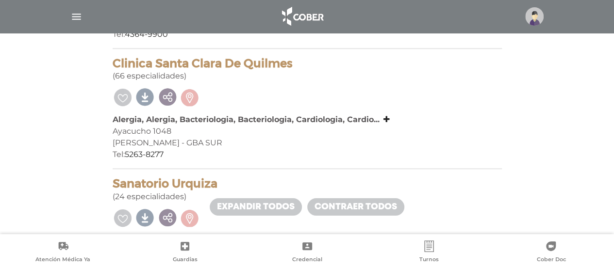
scroll to position [427, 0]
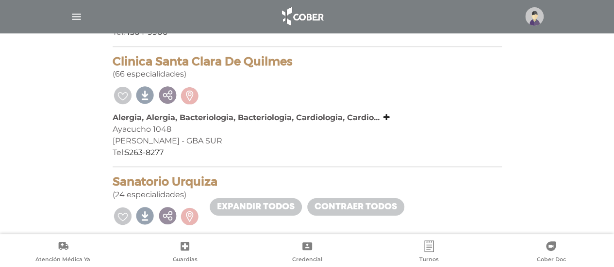
click at [266, 137] on div "[PERSON_NAME] - GBA SUR" at bounding box center [307, 141] width 389 height 12
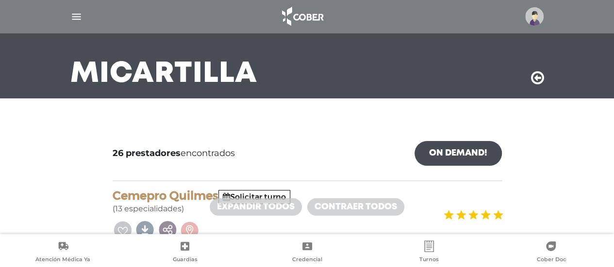
scroll to position [0, 0]
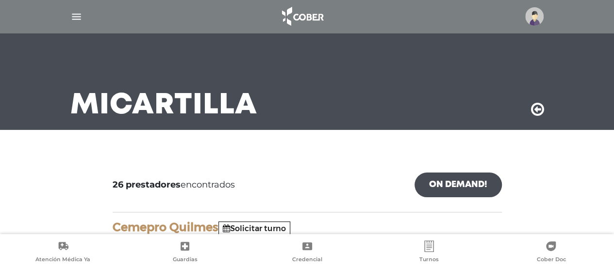
scroll to position [39, 0]
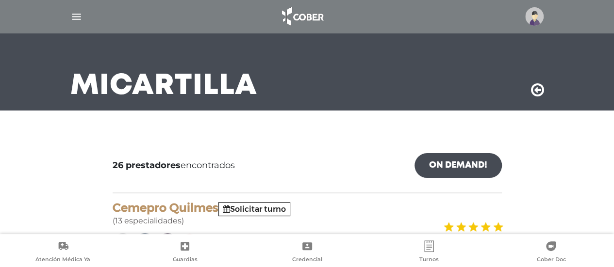
click at [530, 90] on div "Mi Cartilla" at bounding box center [307, 52] width 497 height 116
click at [182, 134] on div at bounding box center [307, 136] width 404 height 4
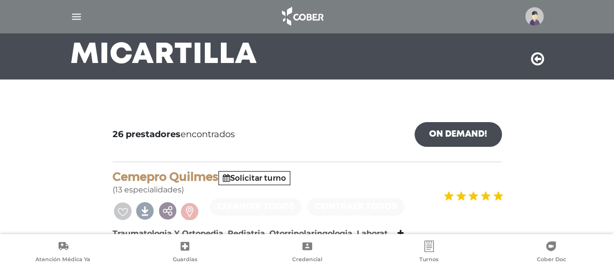
scroll to position [58, 0]
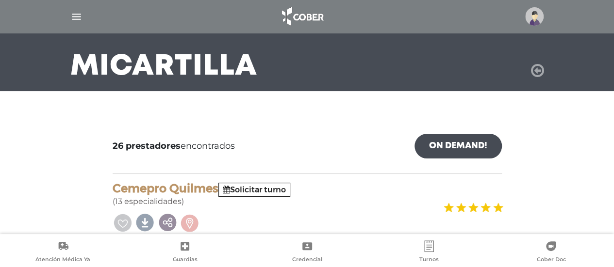
click at [531, 73] on icon at bounding box center [537, 71] width 13 height 16
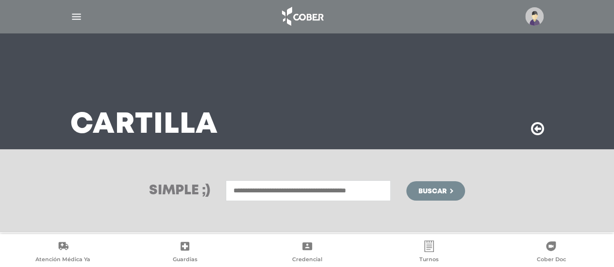
click at [295, 184] on input "text" at bounding box center [308, 190] width 165 height 21
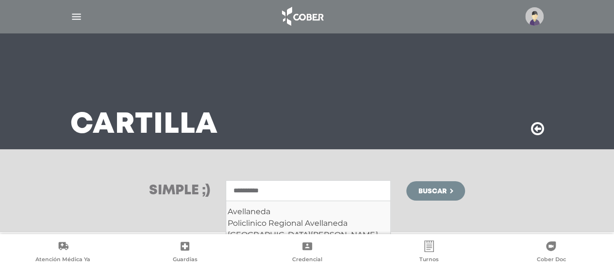
type input "**********"
click at [406, 181] on button "Buscar" at bounding box center [435, 190] width 58 height 19
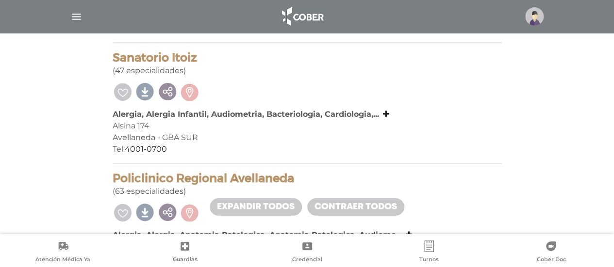
scroll to position [199, 0]
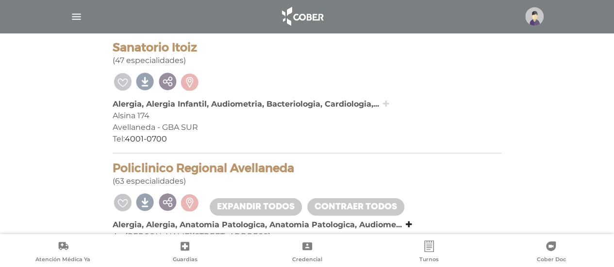
click at [383, 100] on icon at bounding box center [386, 104] width 6 height 8
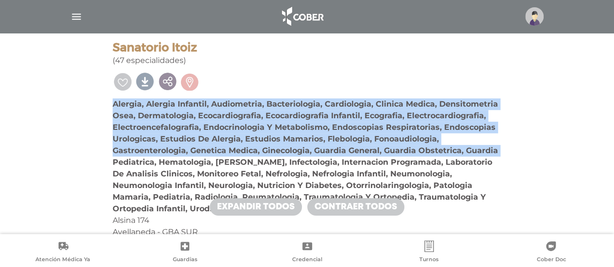
drag, startPoint x: 93, startPoint y: 108, endPoint x: 62, endPoint y: 165, distance: 65.4
